Goal: Information Seeking & Learning: Find specific fact

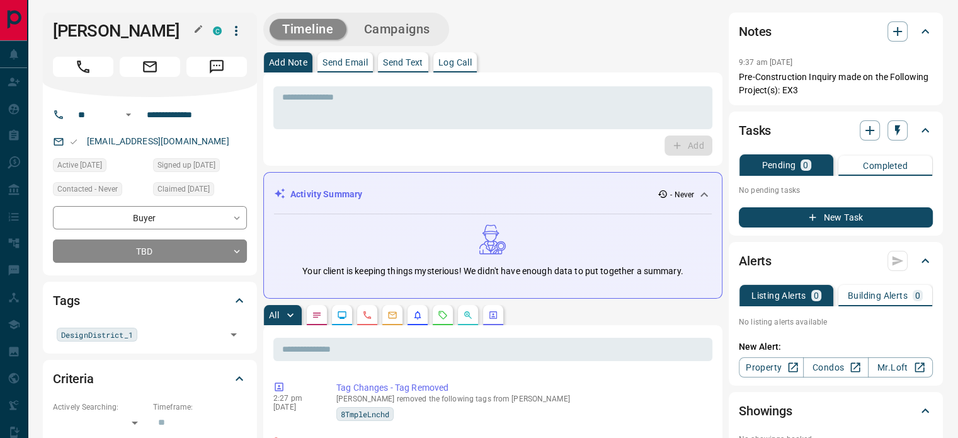
click at [202, 26] on icon "button" at bounding box center [198, 29] width 10 height 10
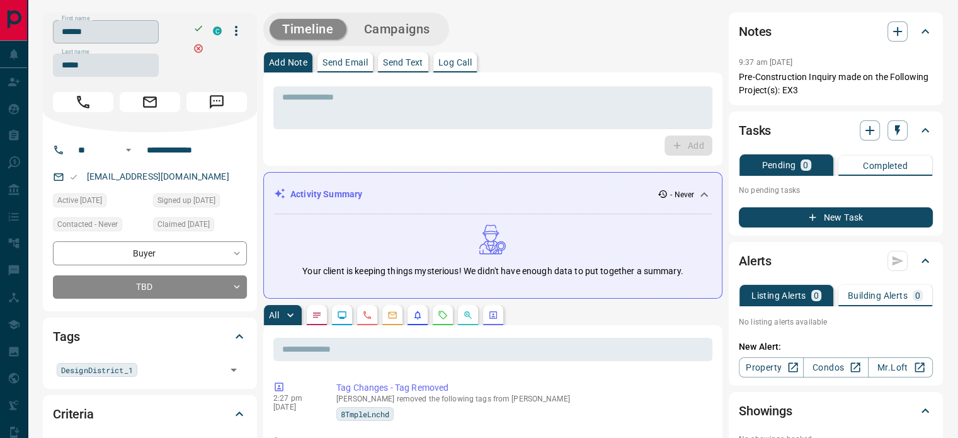
click at [159, 36] on input "******" at bounding box center [106, 31] width 106 height 23
click at [101, 65] on input "*****" at bounding box center [106, 65] width 106 height 23
click at [173, 153] on input "**********" at bounding box center [191, 150] width 98 height 20
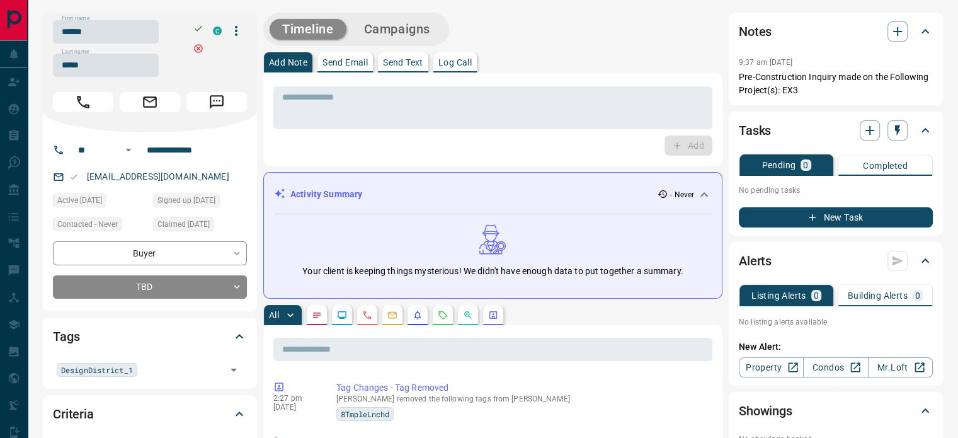
click at [191, 169] on div "[EMAIL_ADDRESS][DOMAIN_NAME]" at bounding box center [150, 176] width 194 height 21
click at [191, 173] on div "[EMAIL_ADDRESS][DOMAIN_NAME]" at bounding box center [150, 176] width 194 height 21
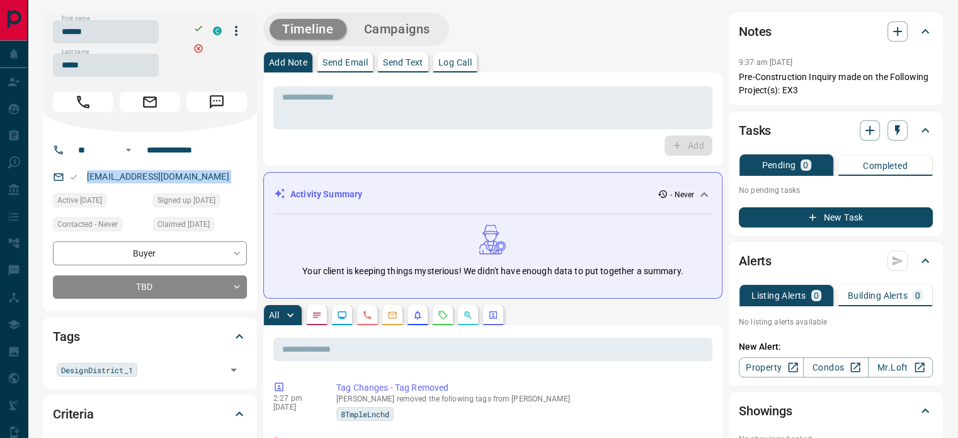
click at [191, 173] on div "[EMAIL_ADDRESS][DOMAIN_NAME]" at bounding box center [150, 176] width 194 height 21
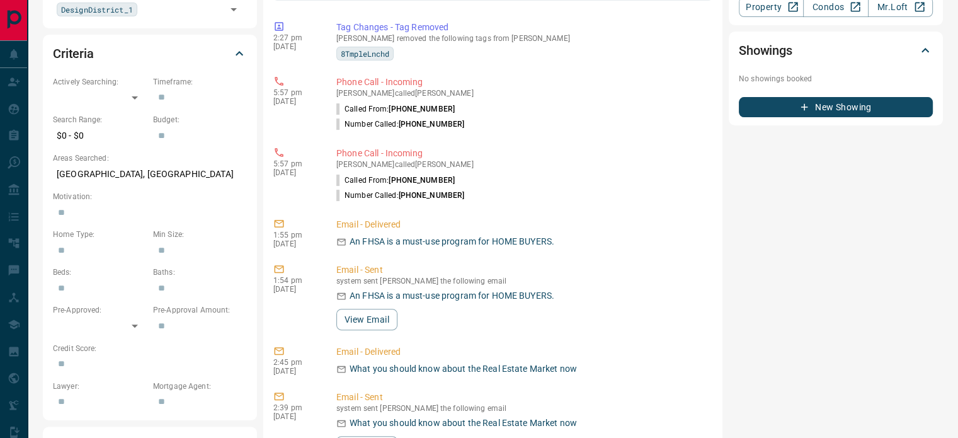
scroll to position [378, 0]
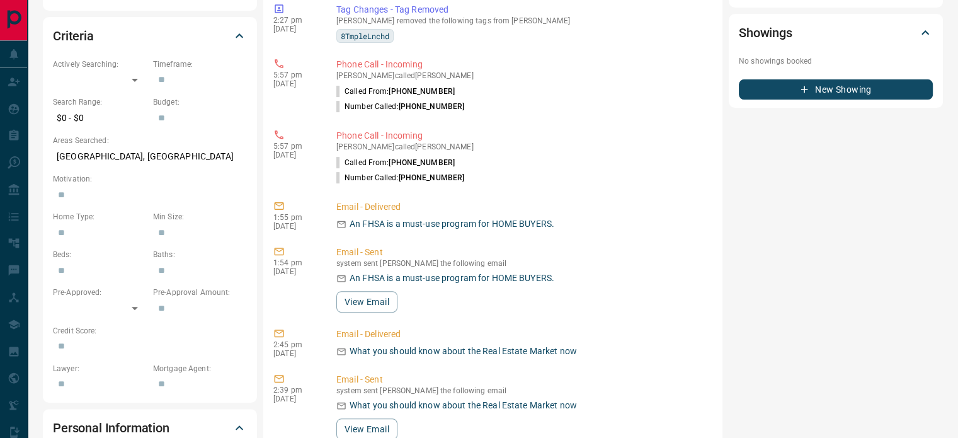
click at [138, 156] on p "[GEOGRAPHIC_DATA], [GEOGRAPHIC_DATA]" at bounding box center [150, 156] width 194 height 21
copy p "[GEOGRAPHIC_DATA], [GEOGRAPHIC_DATA]"
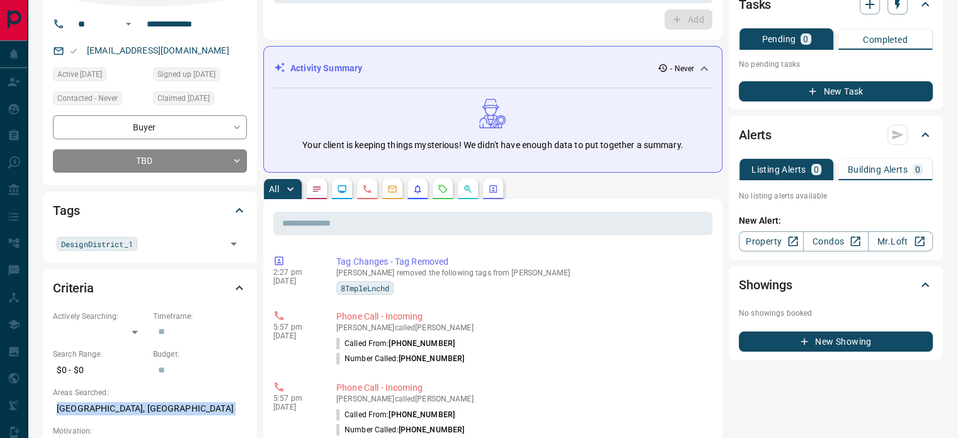
click at [369, 184] on icon "Calls" at bounding box center [367, 189] width 10 height 10
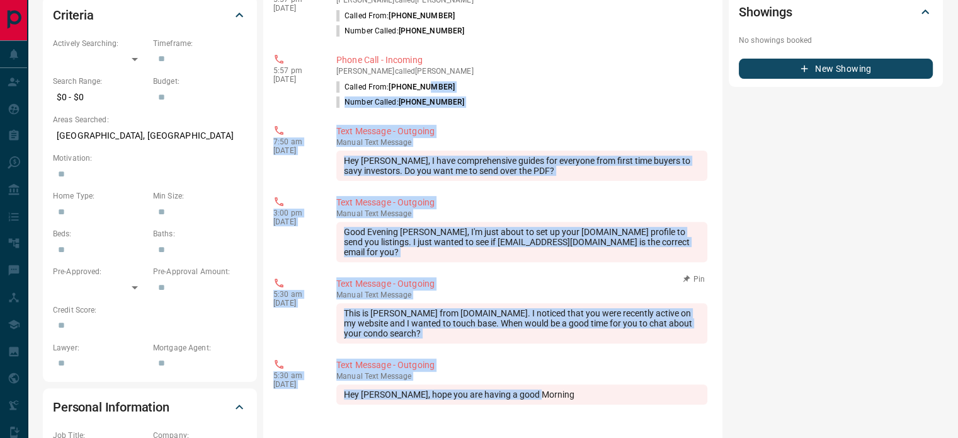
scroll to position [252, 0]
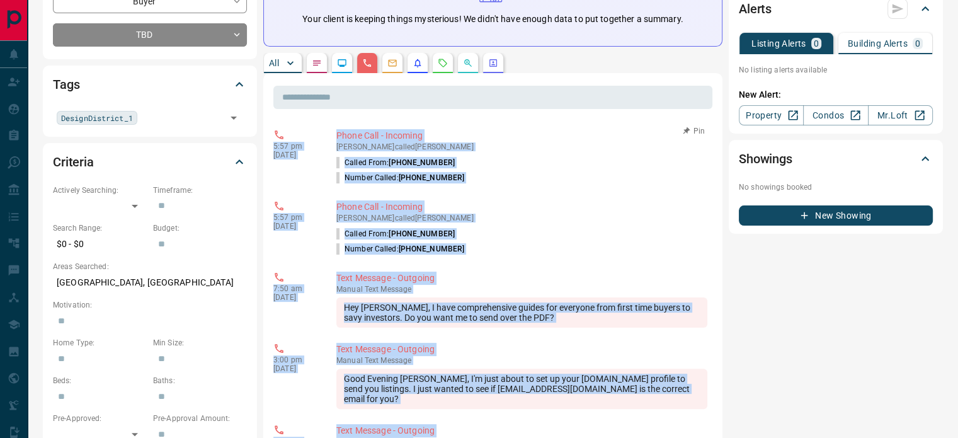
copy div "5:57 pm [DATE] Phone Call - Incoming [PERSON_NAME] called [PERSON_NAME] Called …"
drag, startPoint x: 546, startPoint y: 278, endPoint x: 280, endPoint y: 129, distance: 305.8
click at [280, 129] on icon at bounding box center [278, 134] width 11 height 11
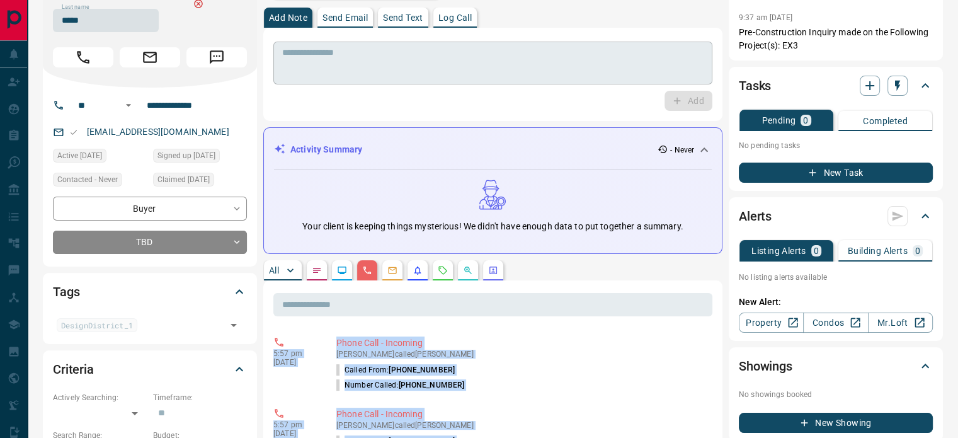
scroll to position [0, 0]
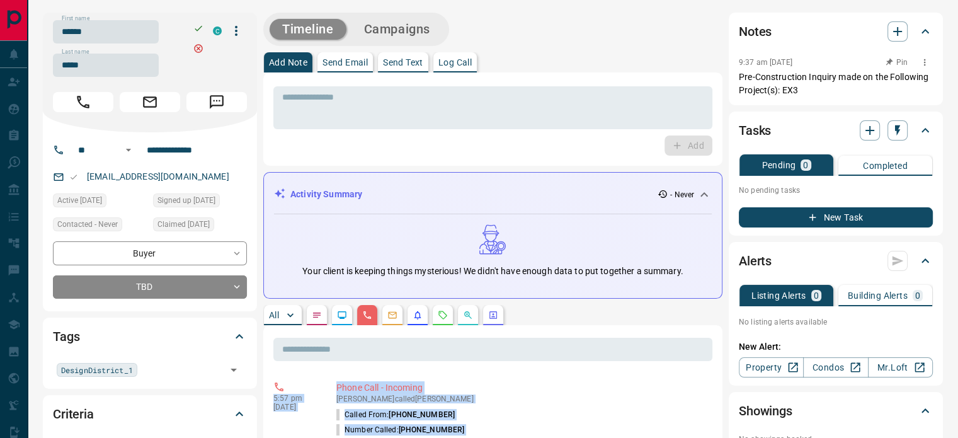
click at [782, 83] on p "Pre-Construction Inquiry made on the Following Project(s): EX3" at bounding box center [835, 84] width 194 height 26
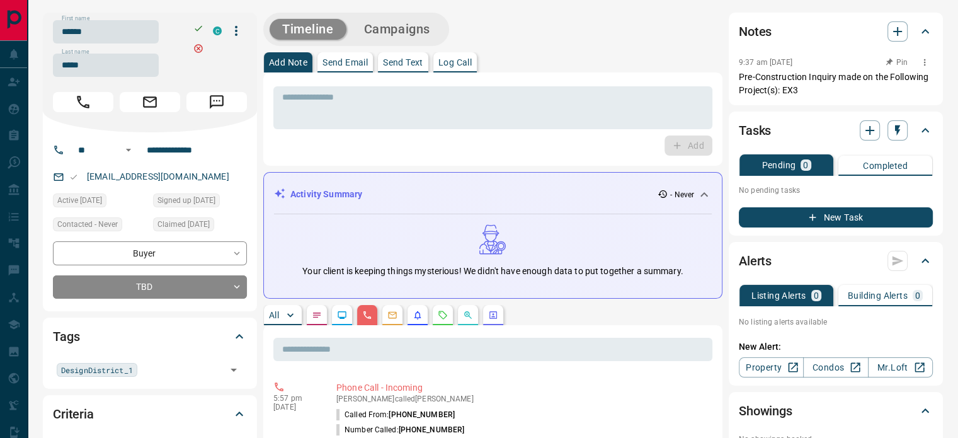
click at [782, 83] on p "Pre-Construction Inquiry made on the Following Project(s): EX3" at bounding box center [835, 84] width 194 height 26
click at [802, 88] on p "Pre-Construction Inquiry made on the Following Project(s): EX3" at bounding box center [835, 84] width 194 height 26
click at [807, 90] on p "Pre-Construction Inquiry made on the Following Project(s): EX3" at bounding box center [835, 84] width 194 height 26
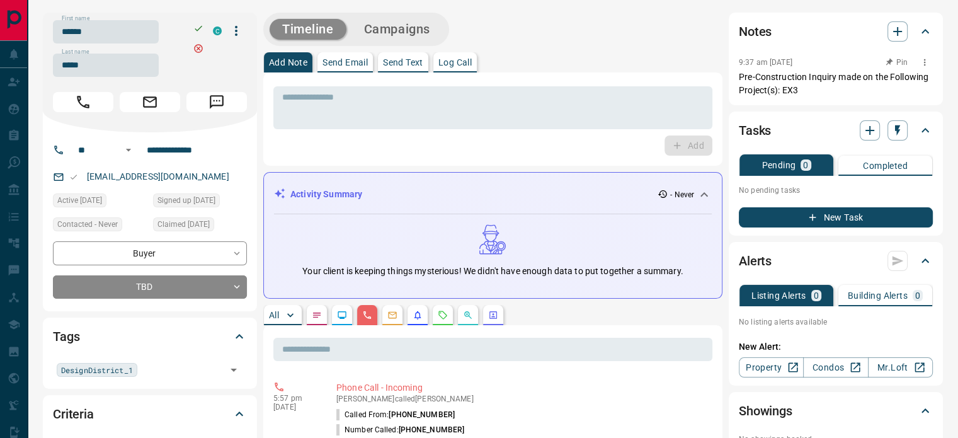
click at [807, 90] on p "Pre-Construction Inquiry made on the Following Project(s): EX3" at bounding box center [835, 84] width 194 height 26
copy div "Pre-Construction Inquiry made on the Following Project(s): EX3 Tasks Pending 0 …"
